Goal: Task Accomplishment & Management: Manage account settings

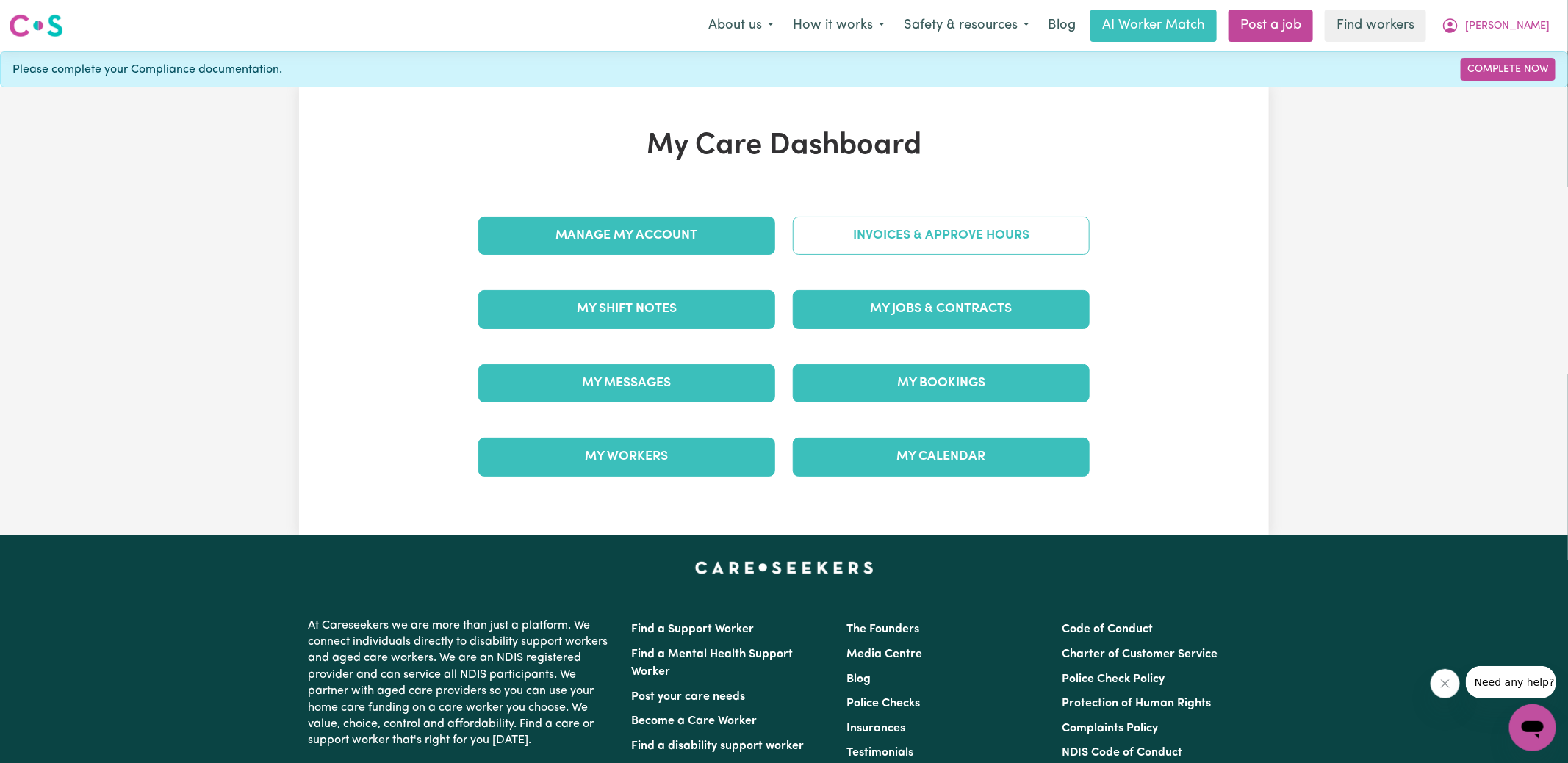
click at [883, 207] on div "Invoices & Approve Hours" at bounding box center [941, 236] width 314 height 74
click at [872, 235] on link "Invoices & Approve Hours" at bounding box center [941, 236] width 297 height 39
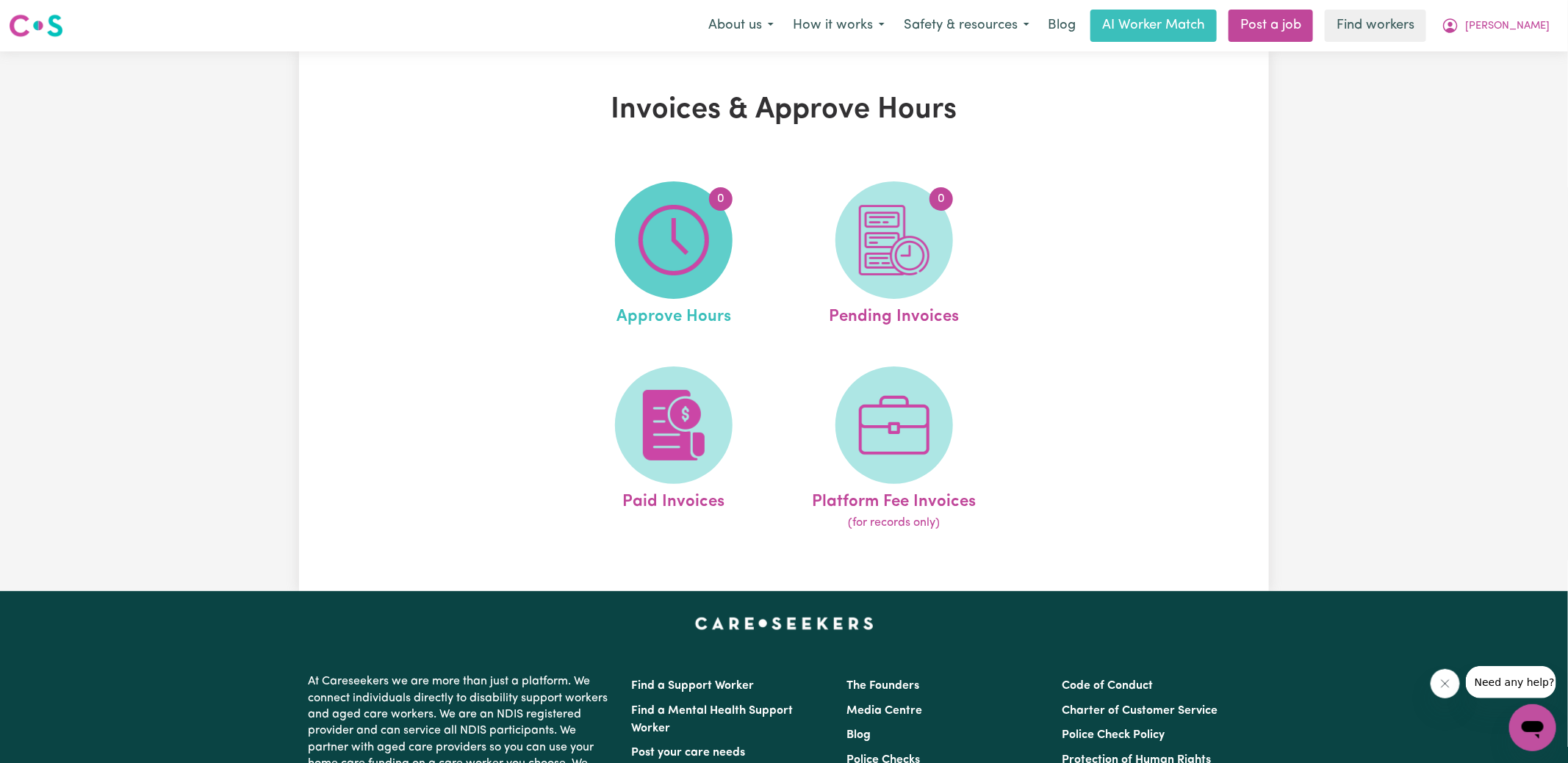
click at [686, 260] on img at bounding box center [674, 240] width 70 height 70
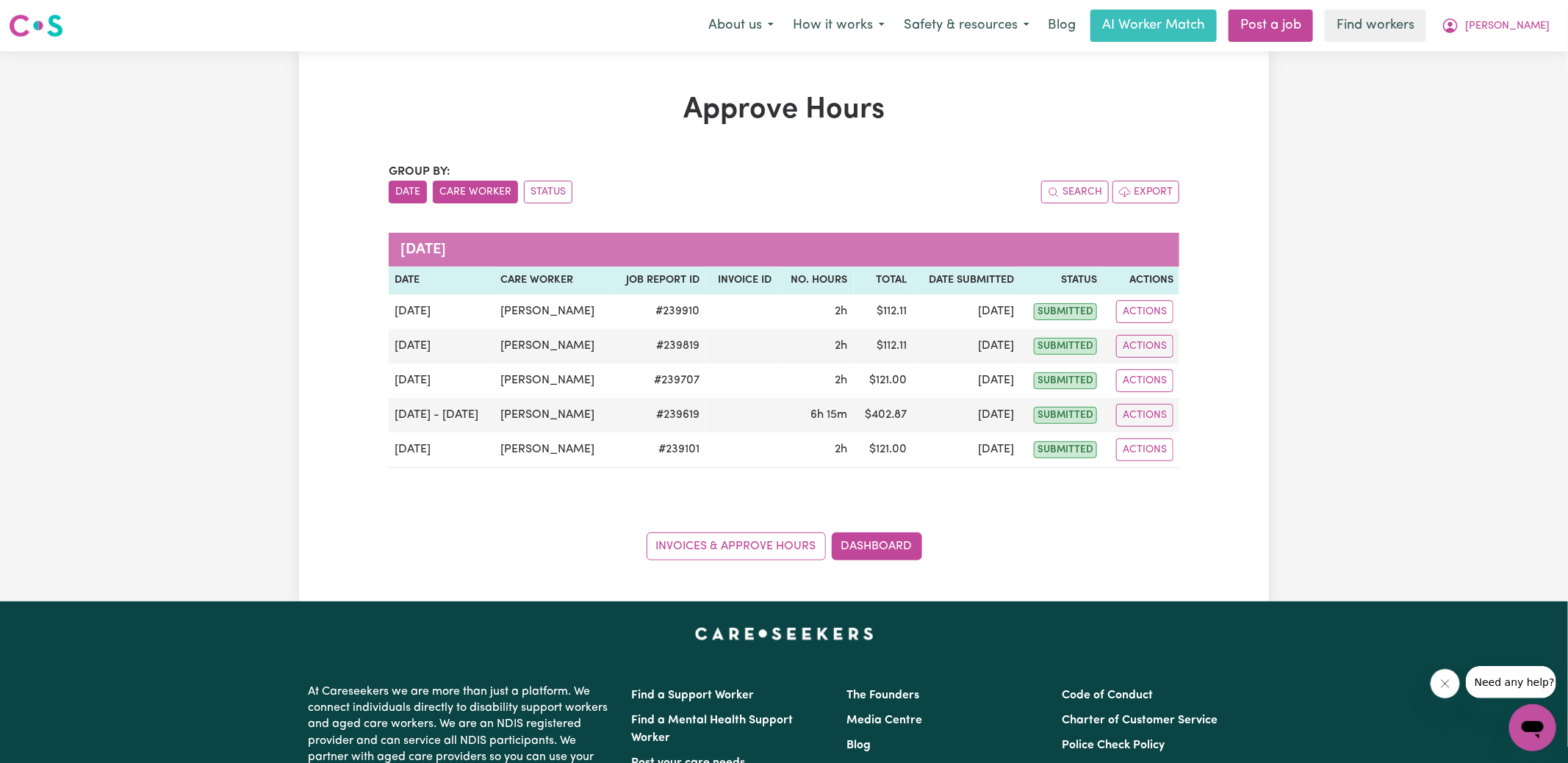
click at [490, 193] on button "Care Worker" at bounding box center [475, 192] width 85 height 23
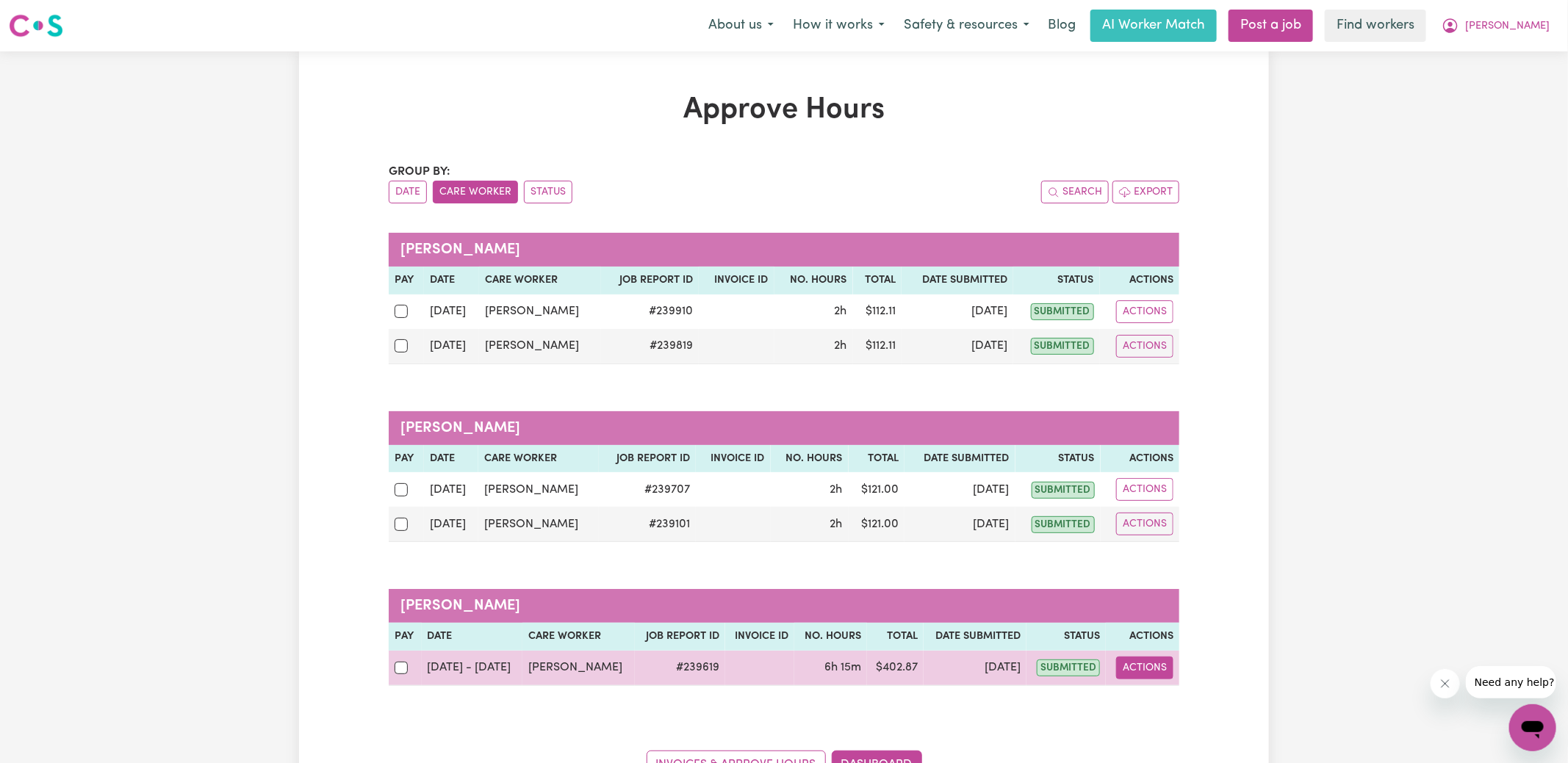
click at [1130, 669] on button "Actions" at bounding box center [1145, 668] width 57 height 23
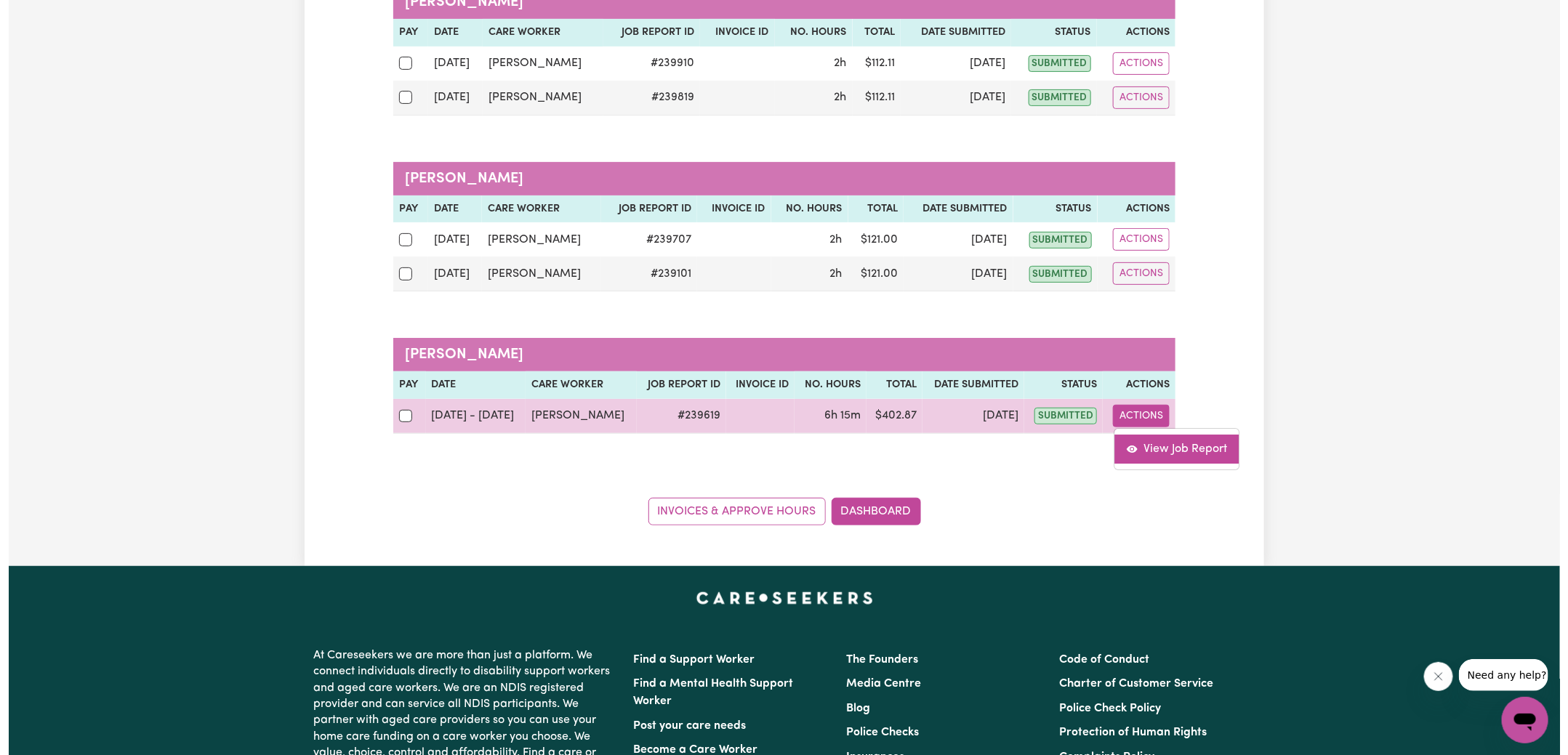
scroll to position [245, 0]
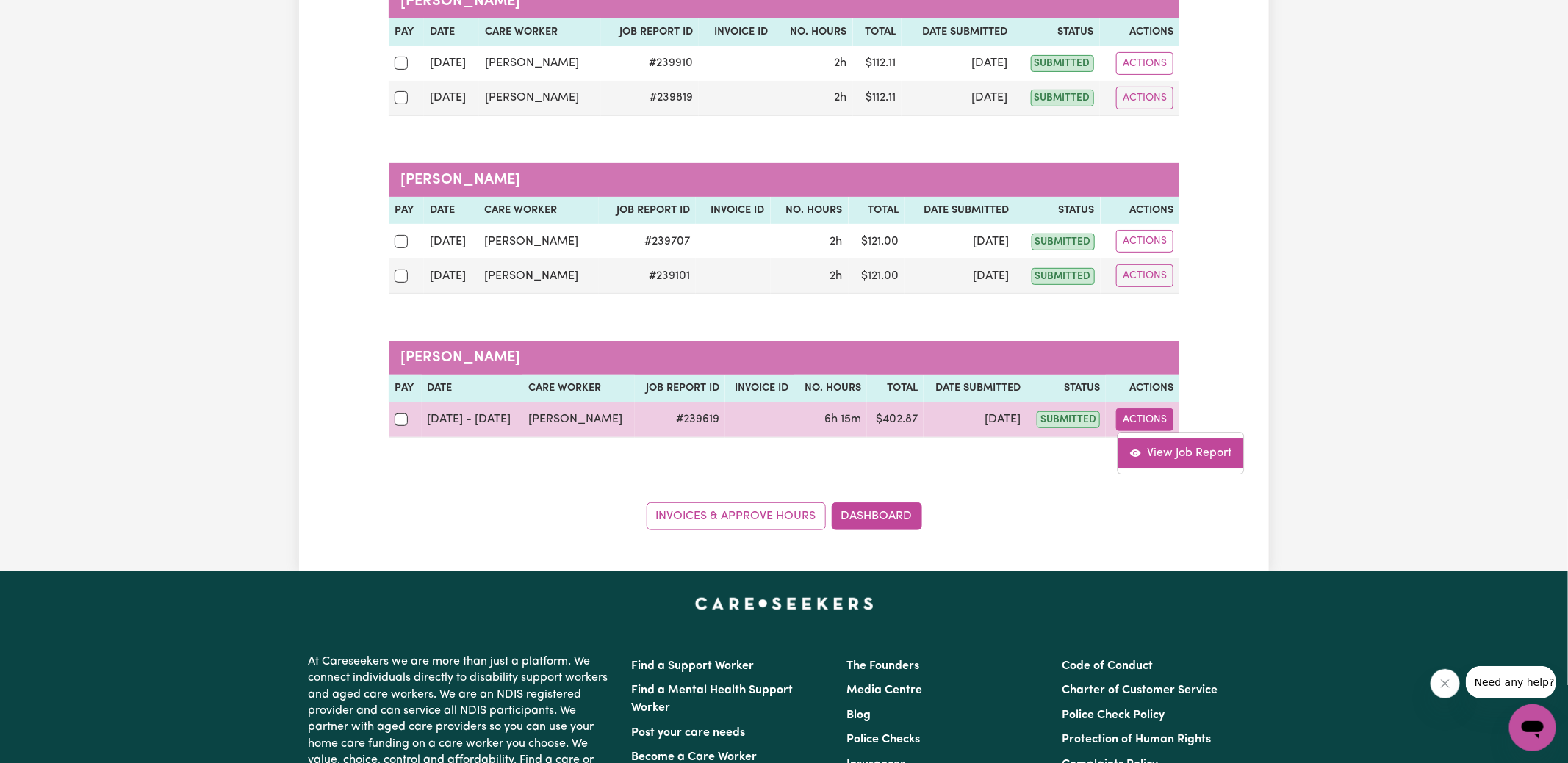
click at [1161, 448] on link "View Job Report" at bounding box center [1182, 452] width 126 height 29
select select "pm"
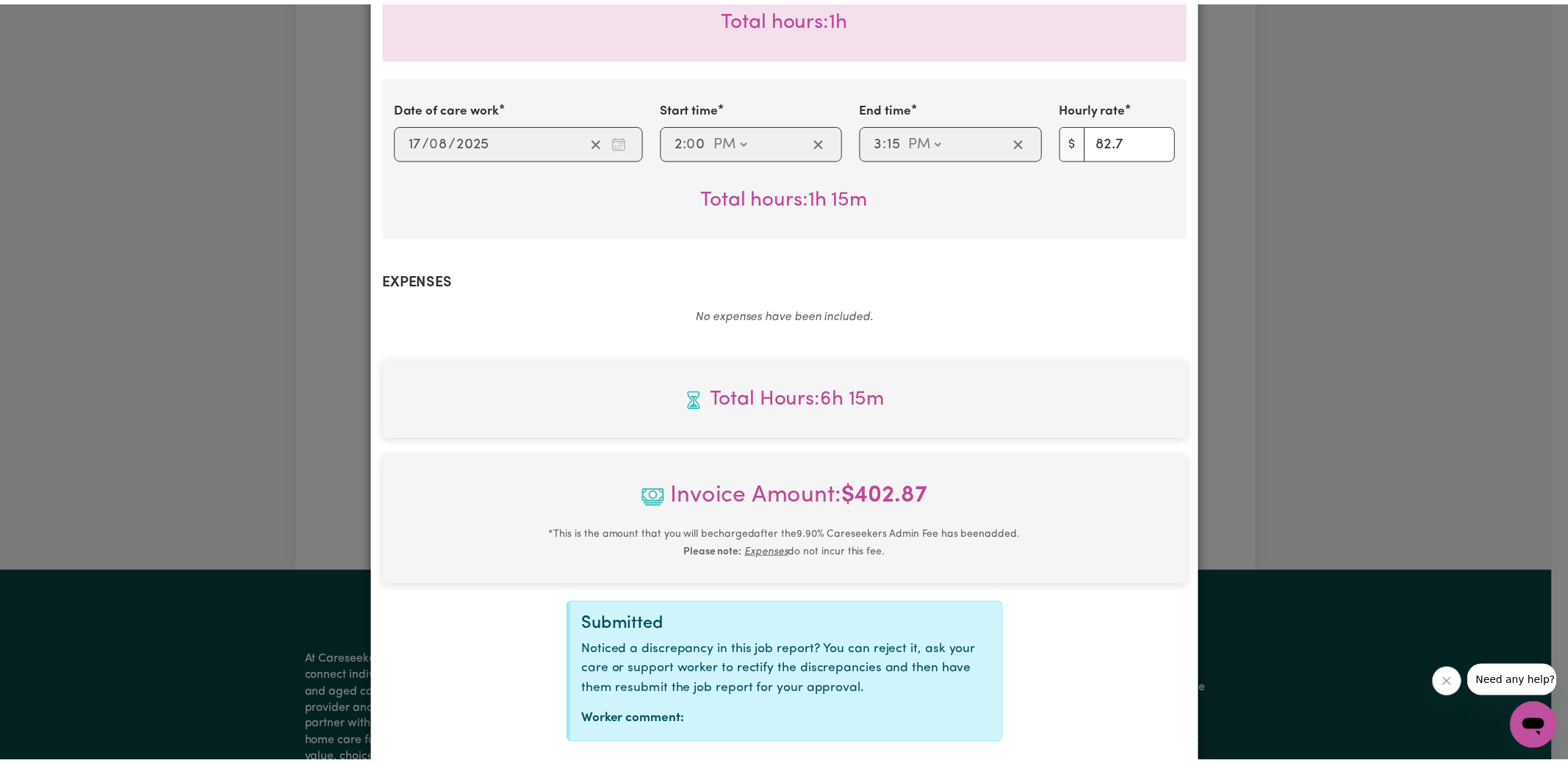
scroll to position [925, 0]
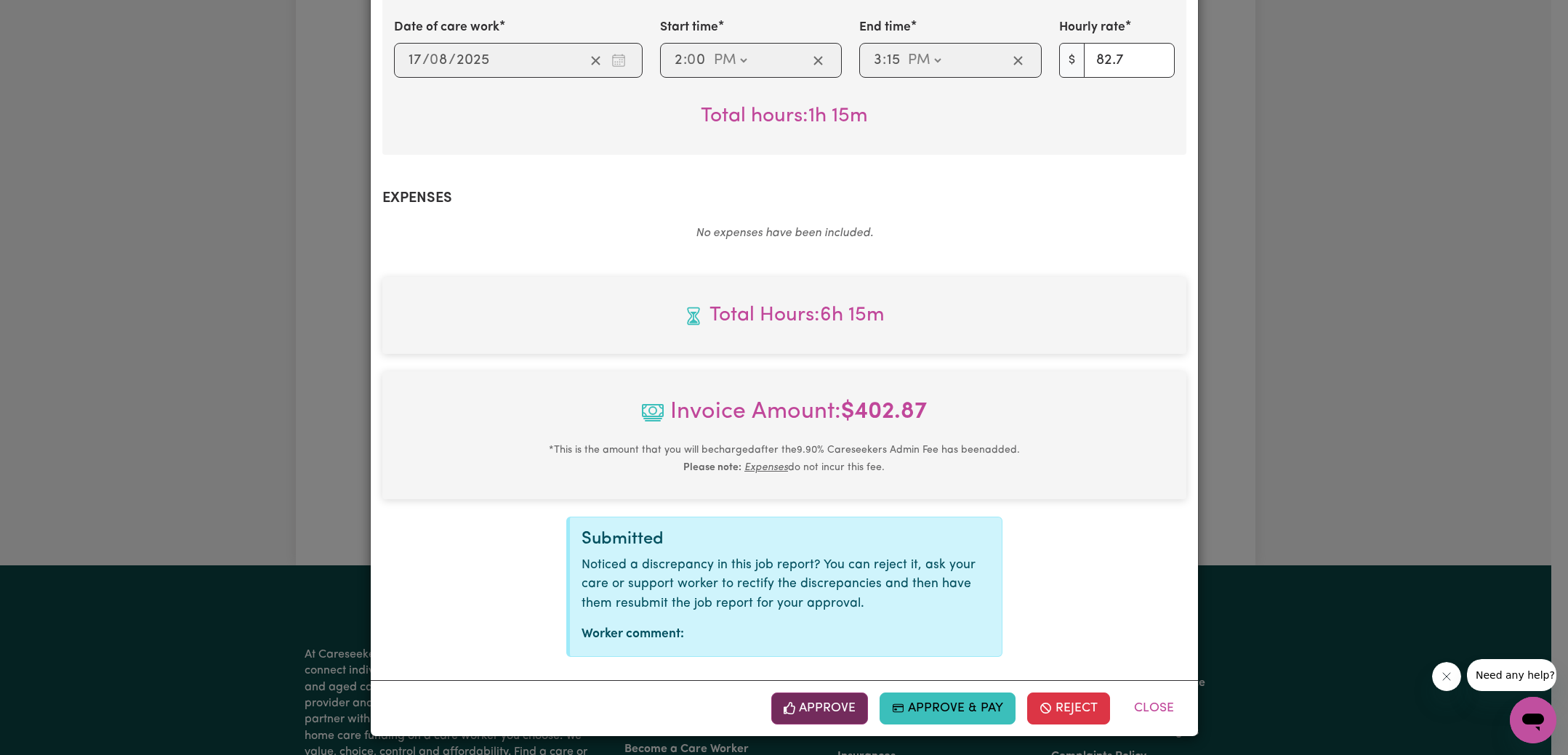
click at [834, 704] on button "Approve" at bounding box center [819, 709] width 97 height 32
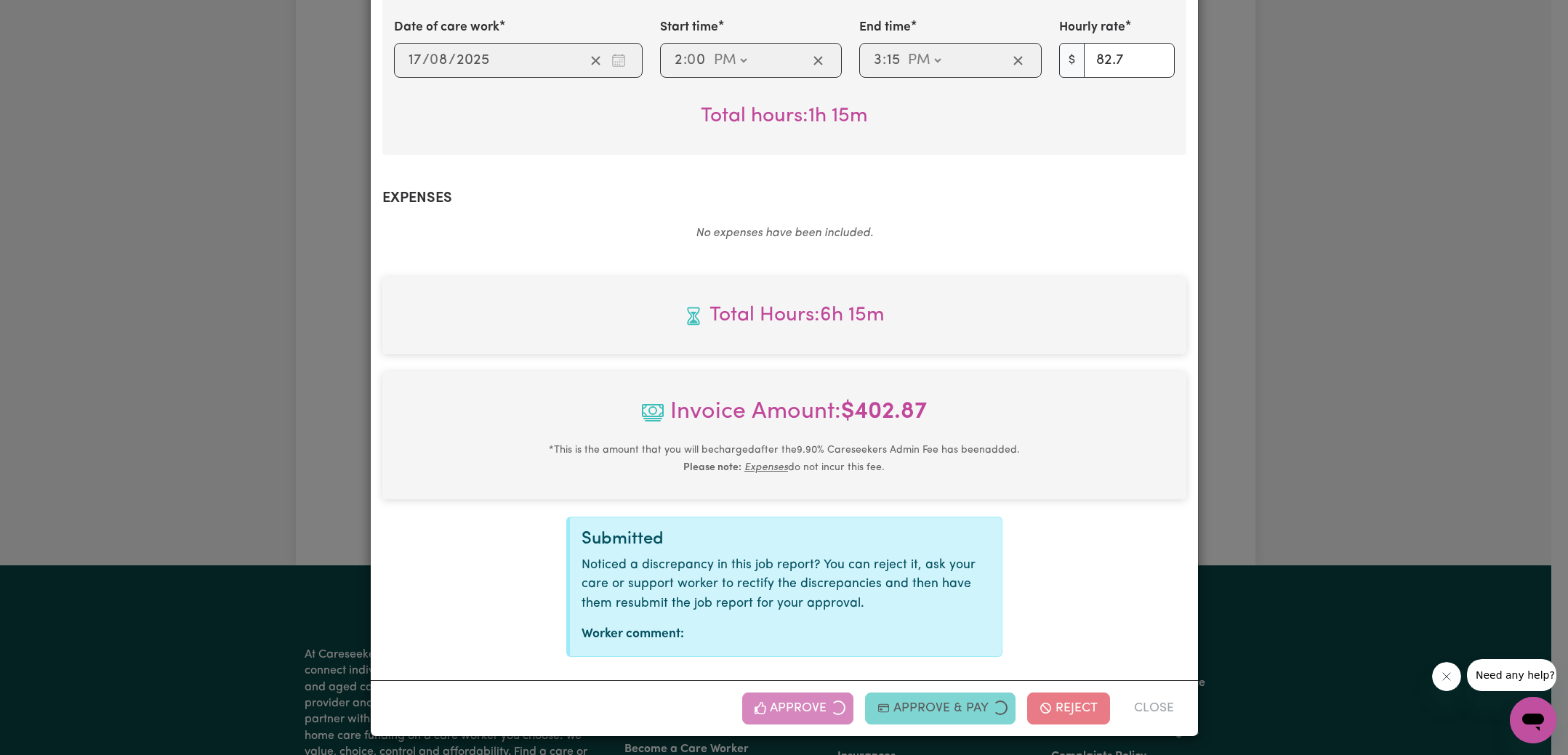
click at [1404, 454] on div "Job Report # 239619 - [PERSON_NAME] Summary Job report # 239619 Client name: [P…" at bounding box center [784, 377] width 1568 height 755
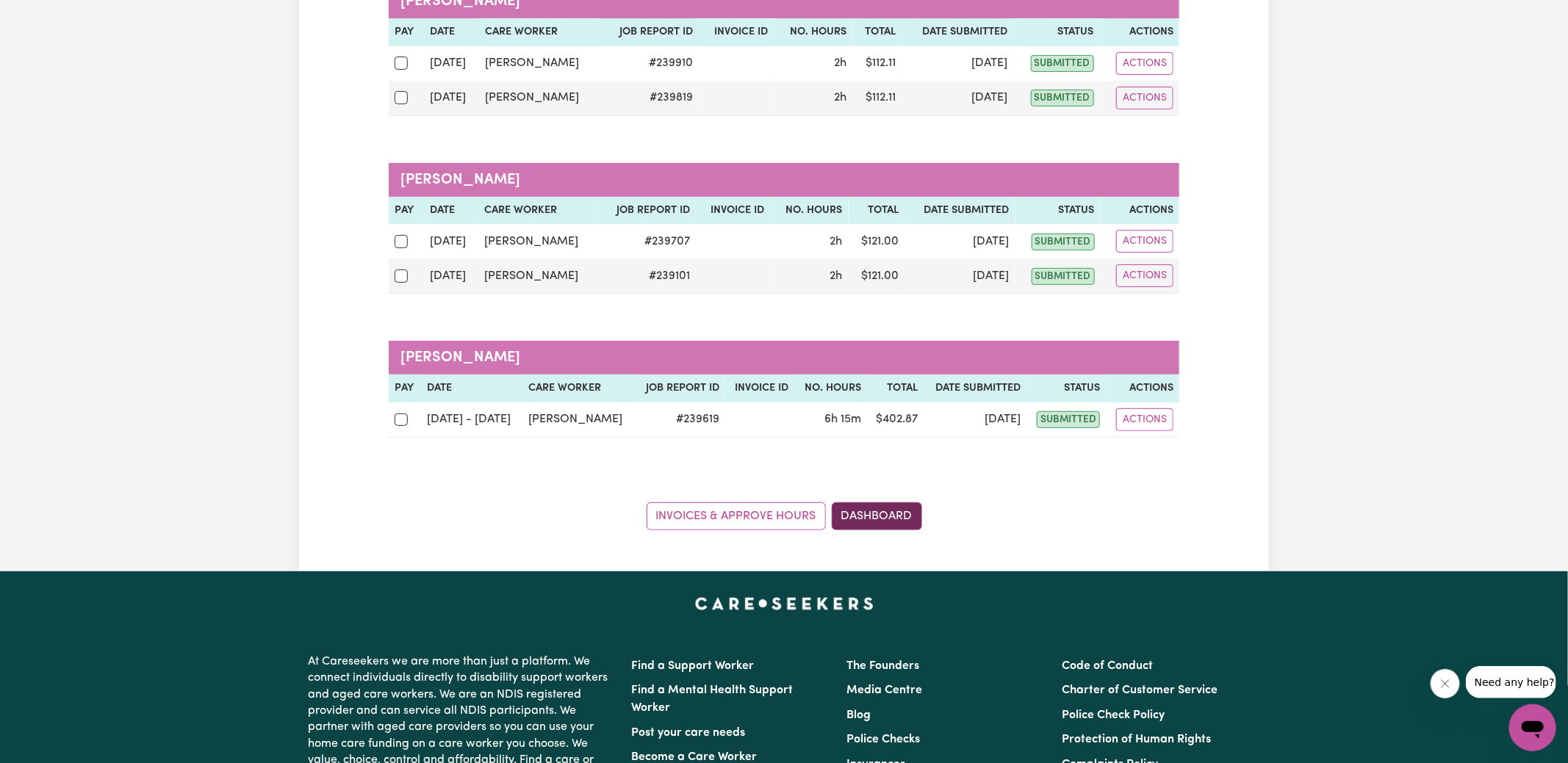
click at [913, 523] on link "Dashboard" at bounding box center [877, 516] width 91 height 28
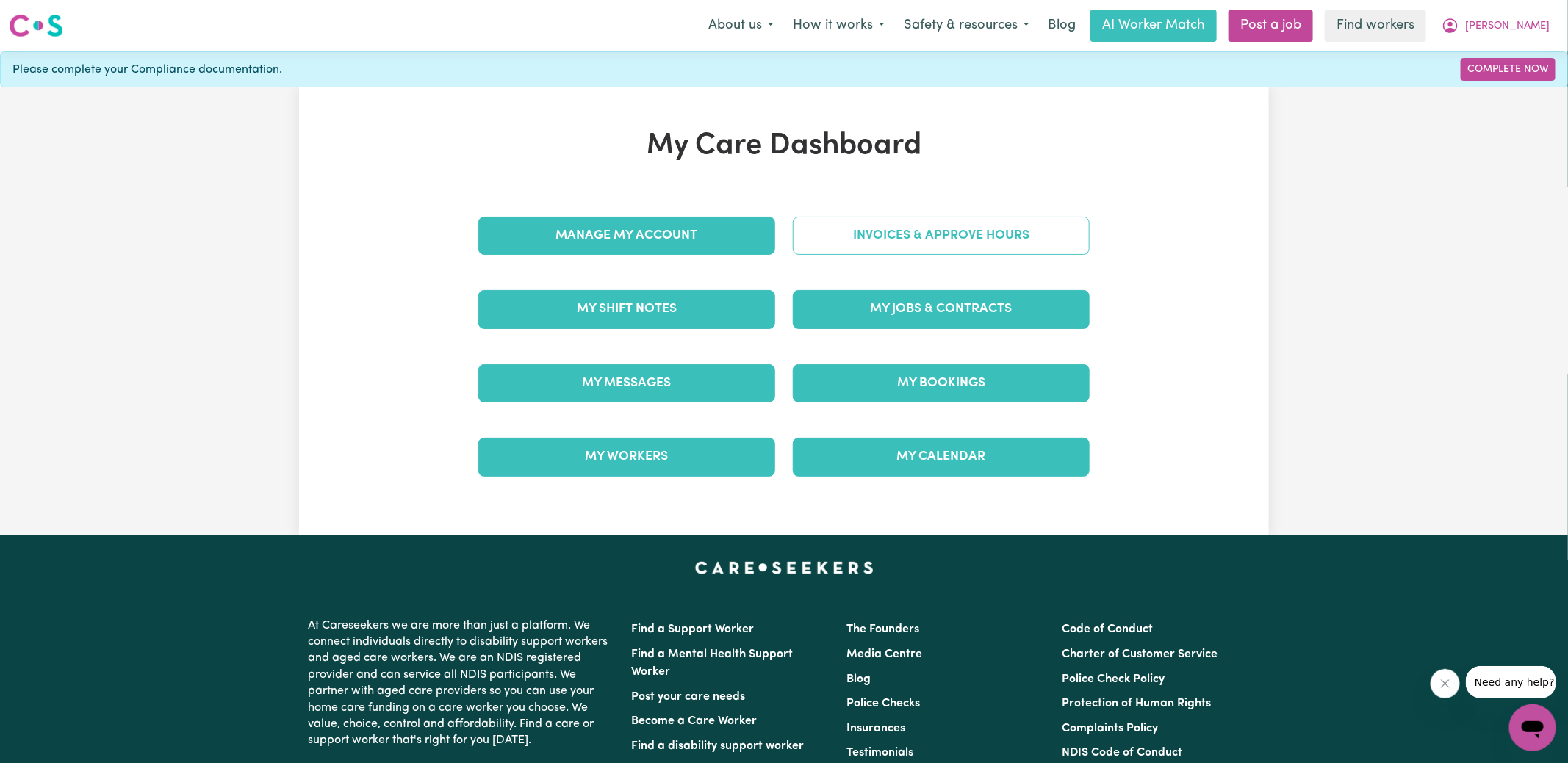
click at [896, 245] on link "Invoices & Approve Hours" at bounding box center [941, 236] width 297 height 39
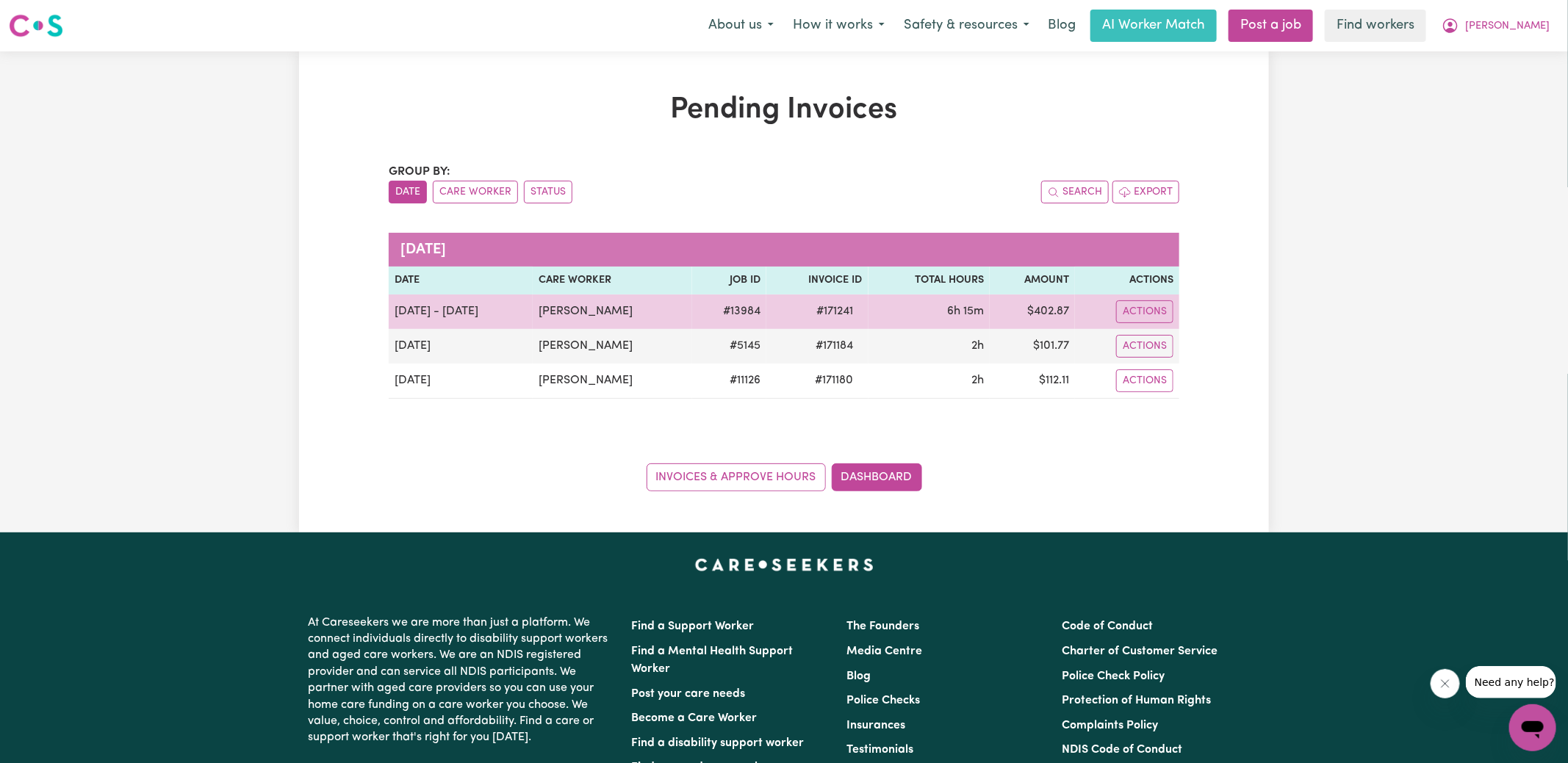
click at [800, 307] on td "# 171241" at bounding box center [818, 312] width 102 height 34
click at [831, 311] on span "# 171241" at bounding box center [836, 311] width 54 height 18
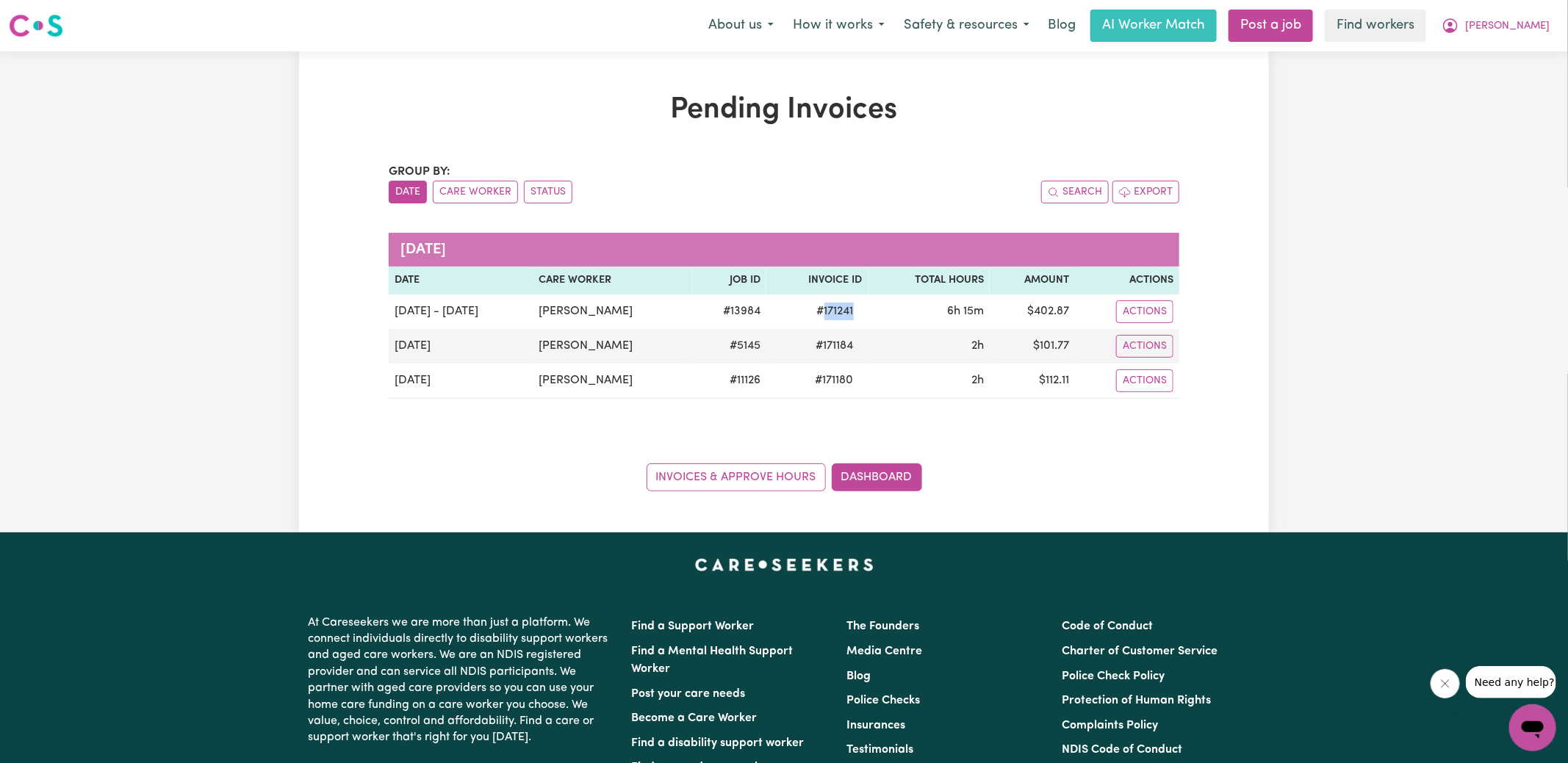
copy span "171241"
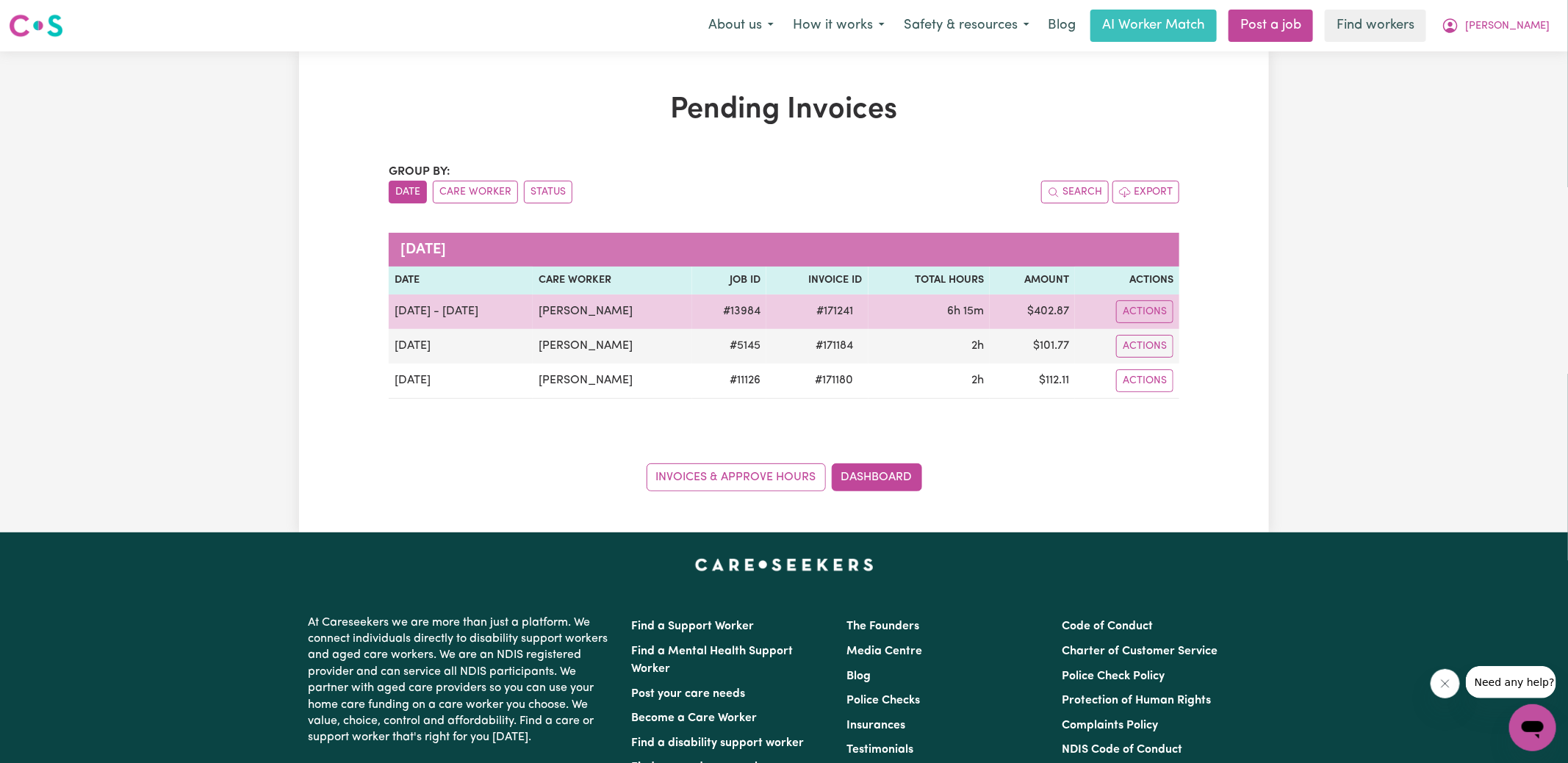
click at [1060, 309] on td "$ 402.87" at bounding box center [1032, 312] width 85 height 34
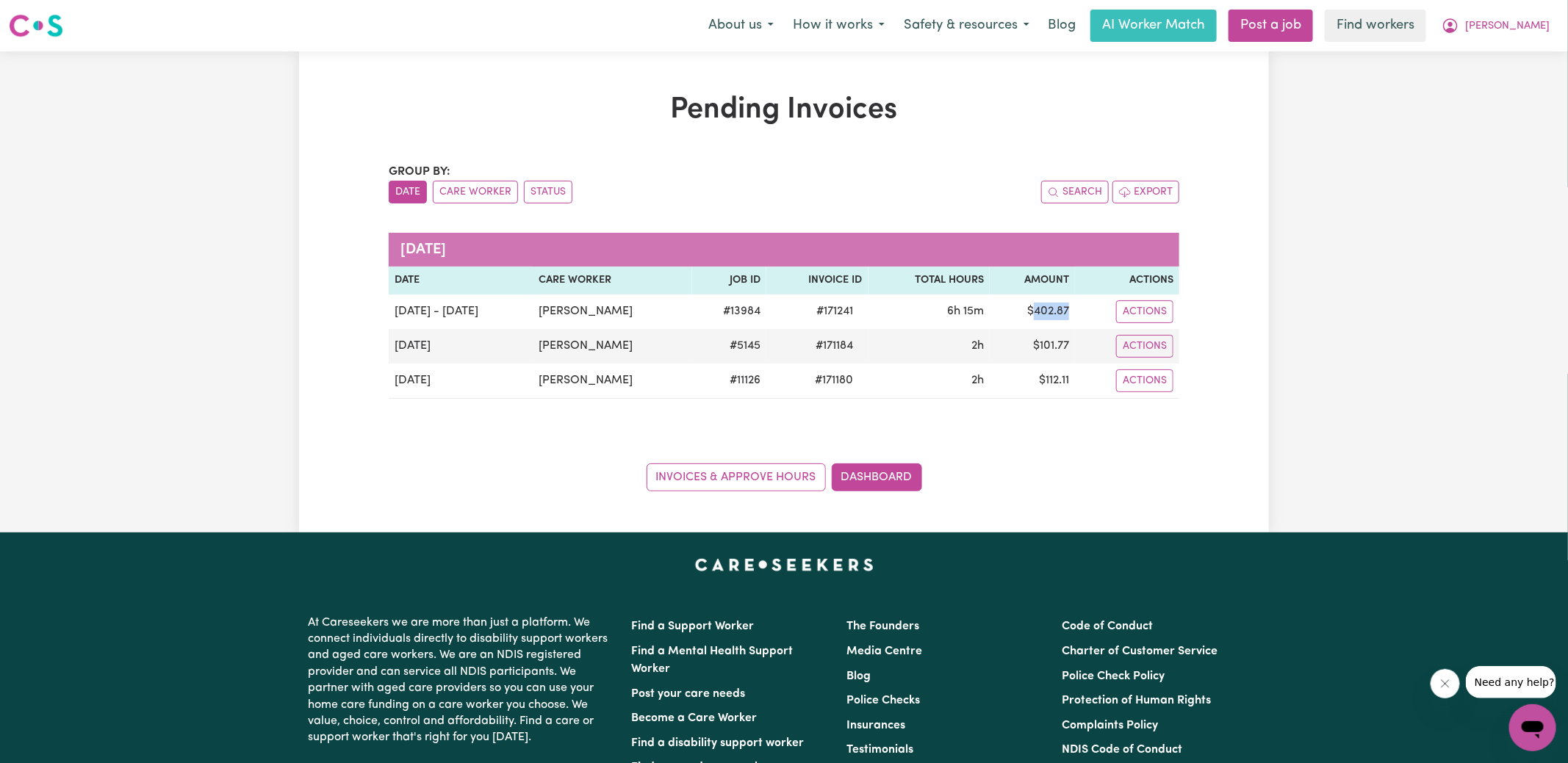
copy td "402.87"
drag, startPoint x: 1493, startPoint y: 30, endPoint x: 1493, endPoint y: 38, distance: 8.0
click at [1459, 30] on icon "My Account" at bounding box center [1450, 25] width 18 height 18
click at [1498, 86] on link "Logout" at bounding box center [1500, 84] width 116 height 28
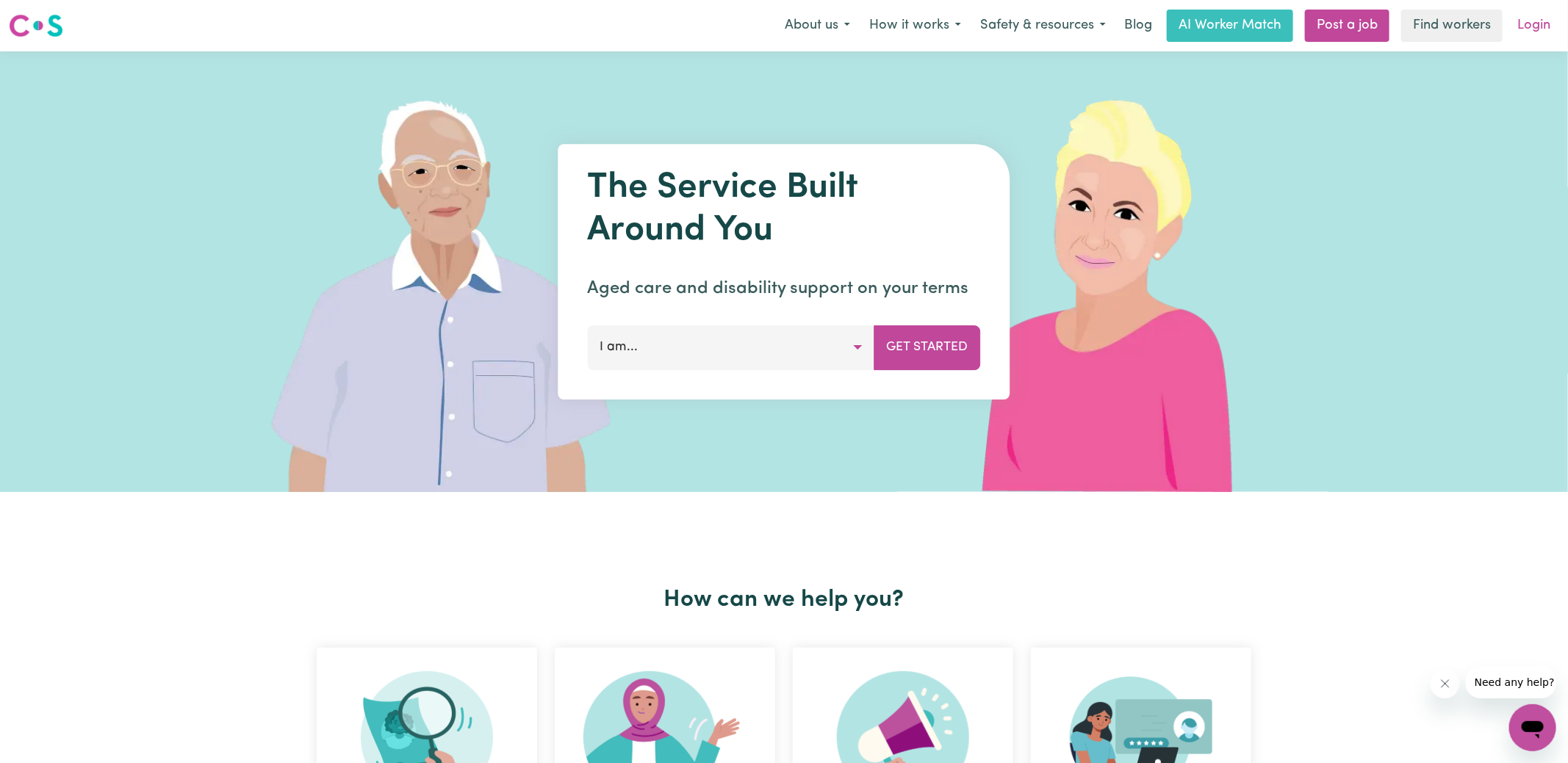
click at [1541, 22] on link "Login" at bounding box center [1534, 25] width 51 height 33
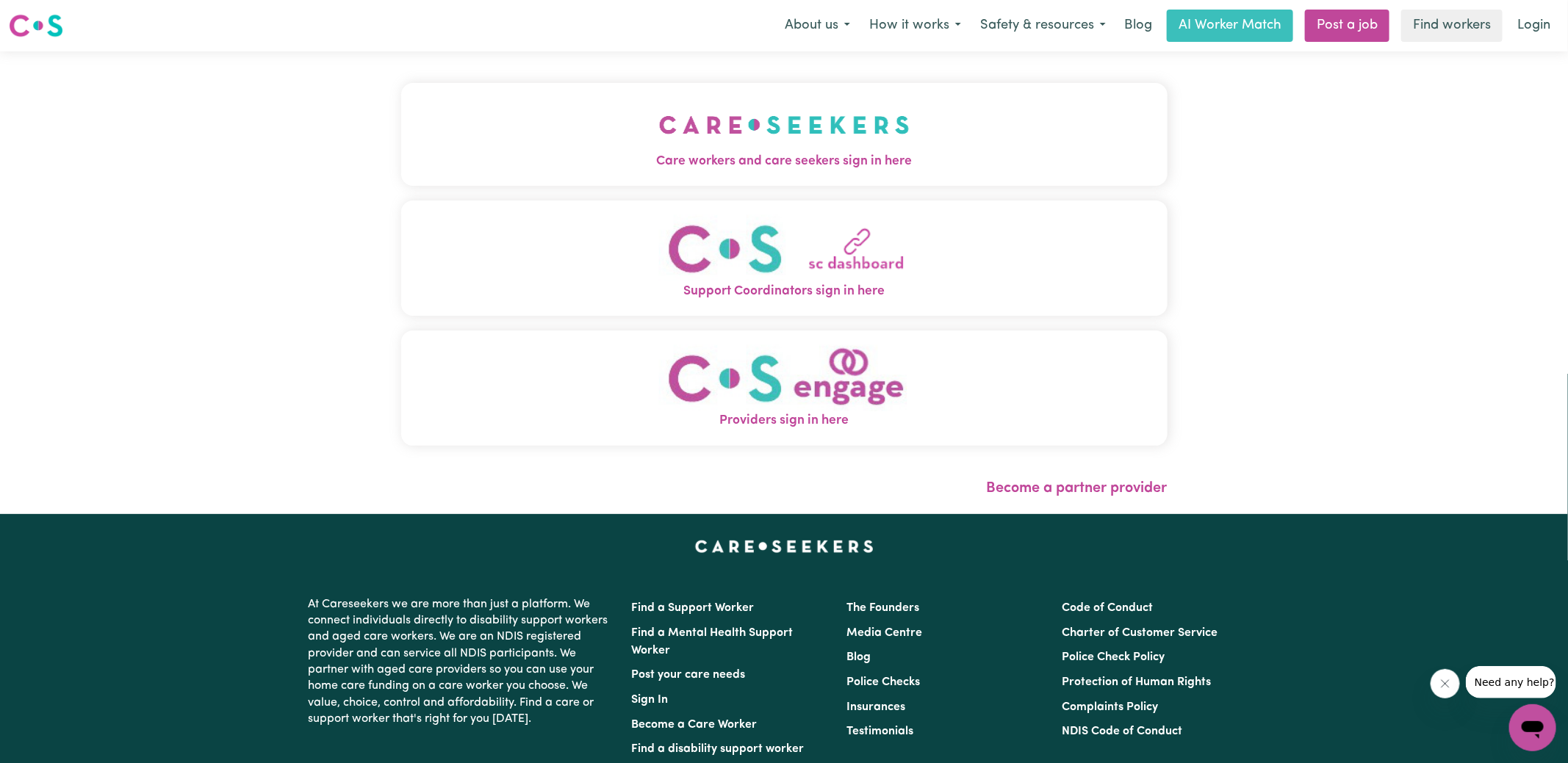
click at [642, 152] on span "Care workers and care seekers sign in here" at bounding box center [784, 162] width 767 height 19
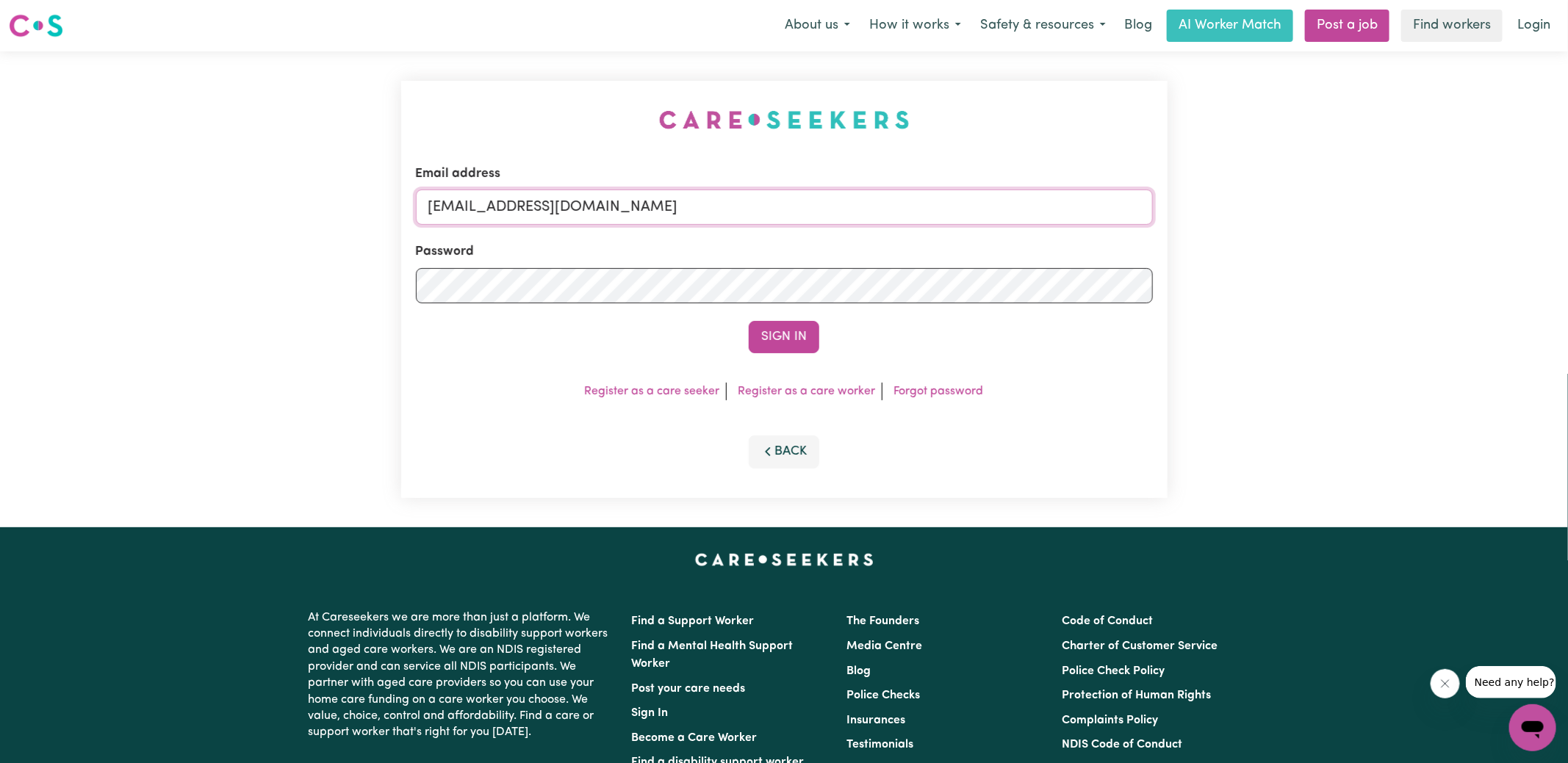
drag, startPoint x: 502, startPoint y: 209, endPoint x: 1065, endPoint y: 261, distance: 565.4
click at [1065, 261] on form "Email address [EMAIL_ADDRESS][DOMAIN_NAME] Password Sign In" at bounding box center [784, 258] width 737 height 188
type input "[EMAIL_ADDRESS][DOMAIN_NAME]"
click at [749, 321] on button "Sign In" at bounding box center [784, 337] width 70 height 33
